Goal: Task Accomplishment & Management: Manage account settings

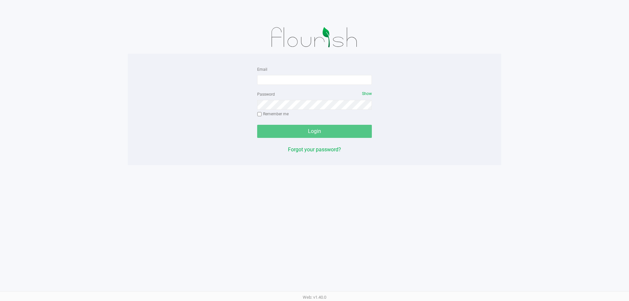
click at [289, 87] on form "Email Password Show Remember me Login" at bounding box center [314, 101] width 115 height 73
click at [288, 78] on input "Email" at bounding box center [314, 80] width 115 height 10
type input "[EMAIL_ADDRESS][DOMAIN_NAME]"
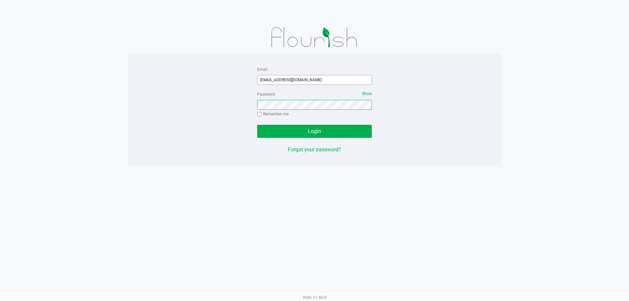
click at [257, 125] on button "Login" at bounding box center [314, 131] width 115 height 13
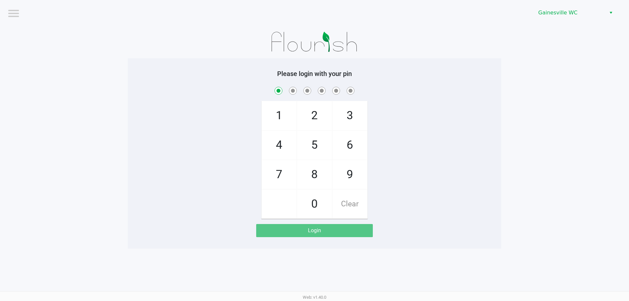
checkbox input "true"
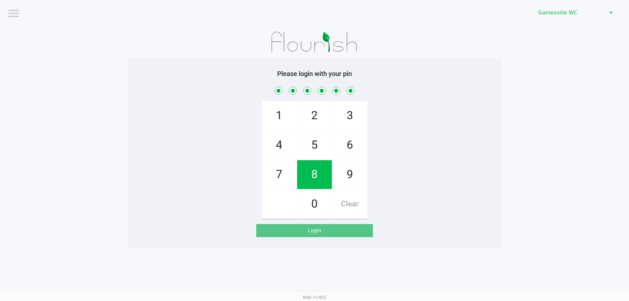
checkbox input "true"
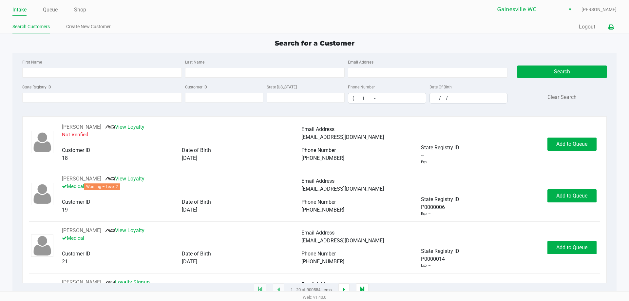
click at [612, 26] on icon at bounding box center [611, 27] width 6 height 5
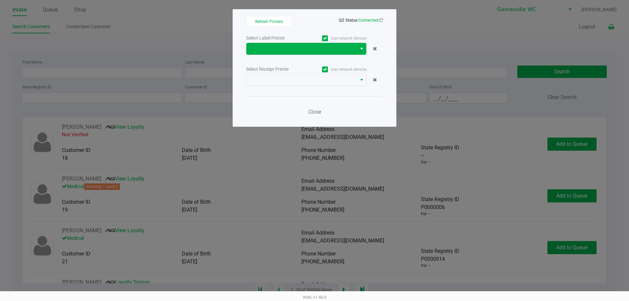
click at [359, 50] on button "Select" at bounding box center [362, 49] width 10 height 12
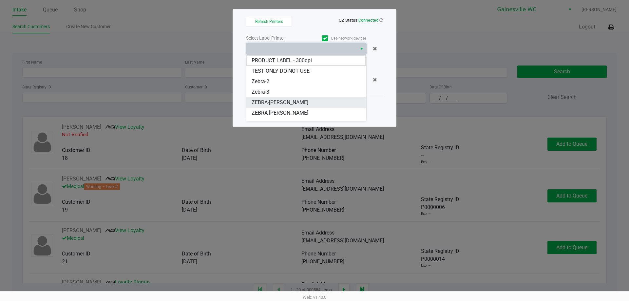
click at [303, 100] on li "ZEBRA-[PERSON_NAME]" at bounding box center [306, 102] width 120 height 10
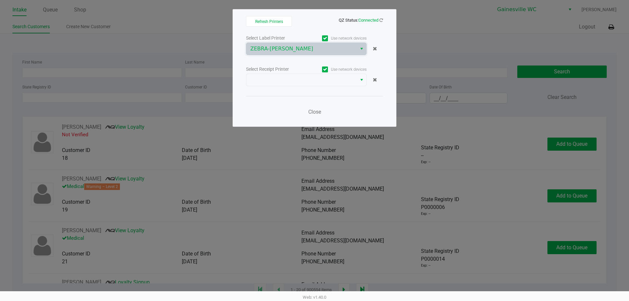
click at [300, 57] on div "Select Label Printer Use network devices ZEBRA-GABI-GRECKO Select Receipt Print…" at bounding box center [314, 77] width 137 height 86
drag, startPoint x: 303, startPoint y: 50, endPoint x: 303, endPoint y: 55, distance: 4.6
click at [303, 50] on span "ZEBRA-GABI-GRECKO" at bounding box center [301, 49] width 103 height 8
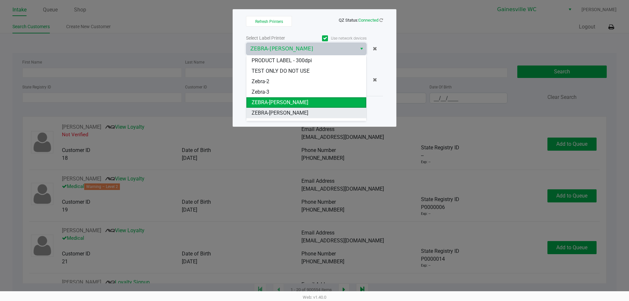
click at [302, 112] on span "ZEBRA-GARY-BARLOW" at bounding box center [280, 113] width 57 height 8
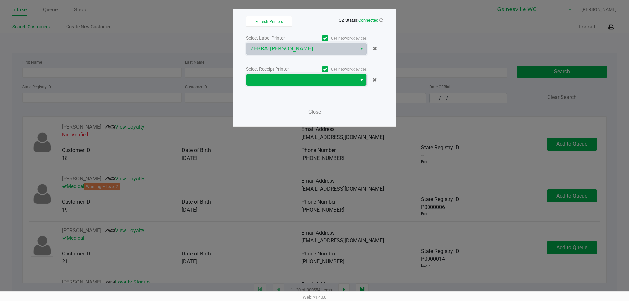
click at [296, 82] on span at bounding box center [301, 80] width 103 height 8
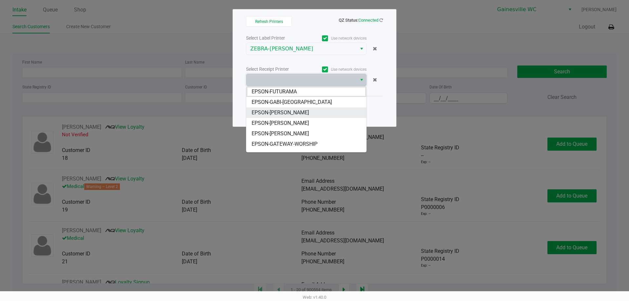
click at [298, 114] on span "EPSON-GARY-BARLOW" at bounding box center [280, 113] width 57 height 8
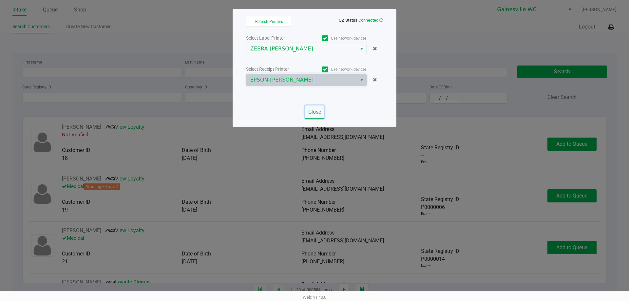
click at [317, 111] on span "Close" at bounding box center [314, 112] width 13 height 6
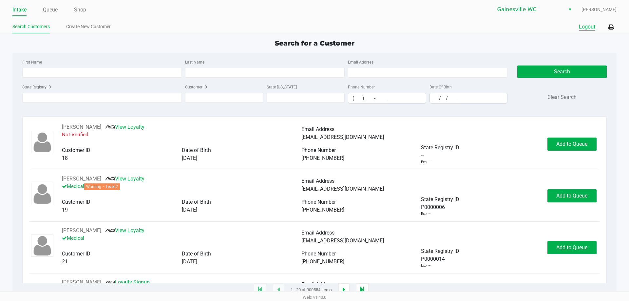
drag, startPoint x: 586, startPoint y: 27, endPoint x: 577, endPoint y: 31, distance: 9.2
click at [586, 27] on button "Logout" at bounding box center [587, 27] width 16 height 8
